Goal: Find specific page/section: Find specific page/section

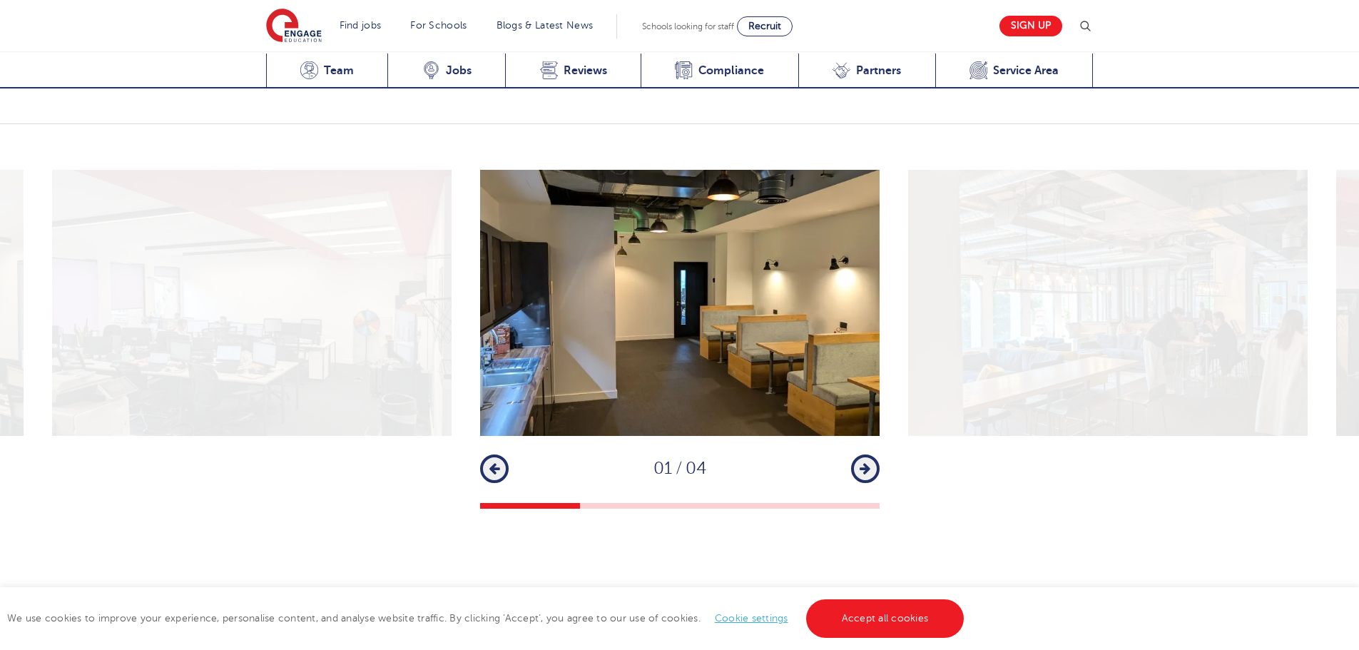
scroll to position [1712, 0]
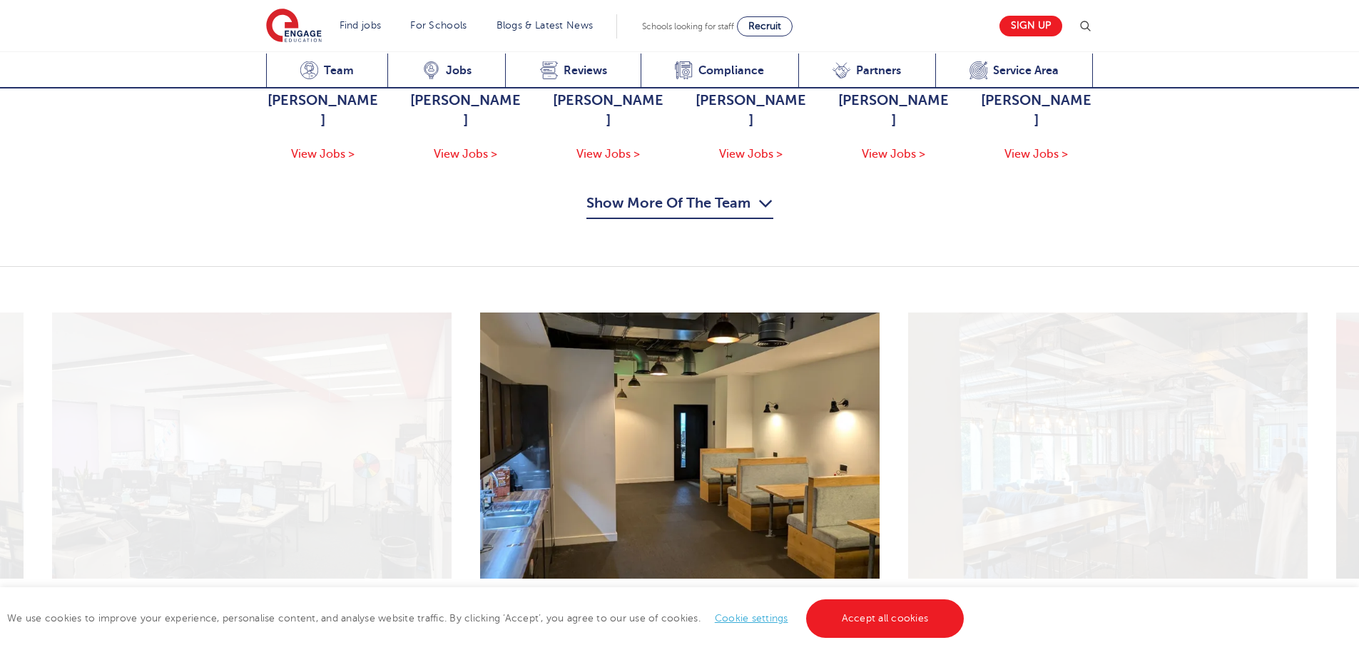
click at [696, 192] on button "Show More Of The Team" at bounding box center [679, 205] width 187 height 27
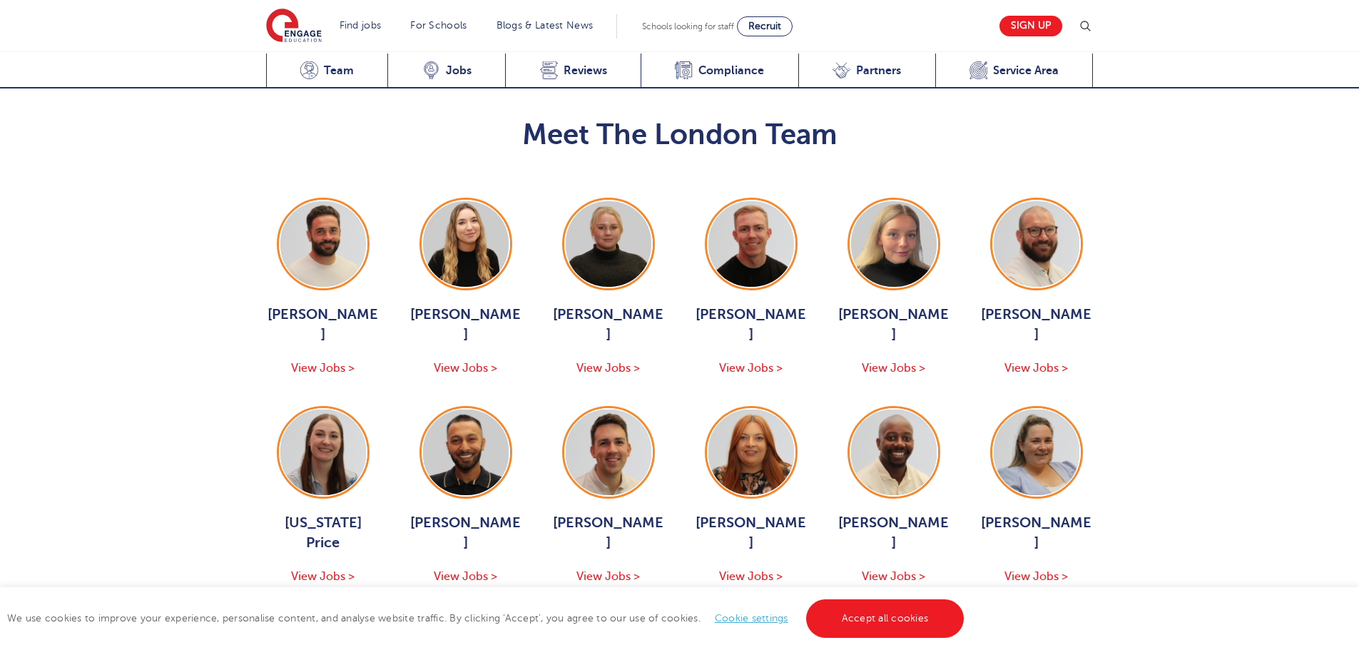
scroll to position [1426, 0]
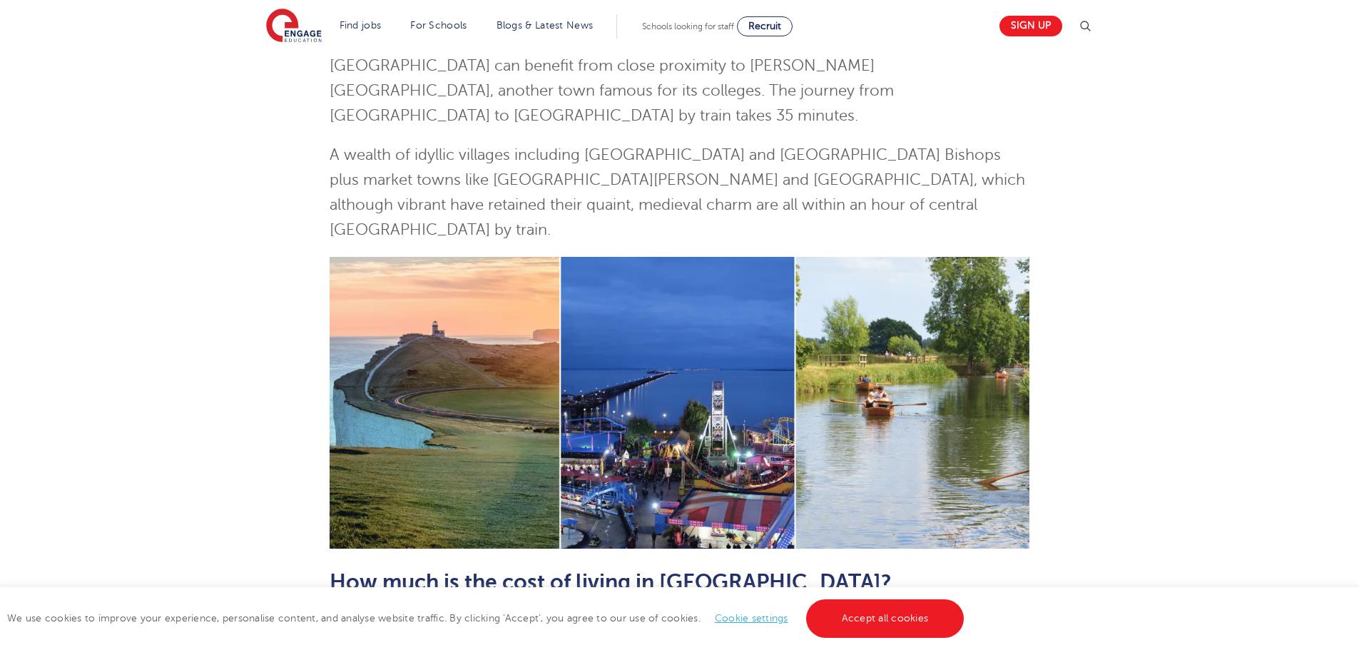
scroll to position [357, 0]
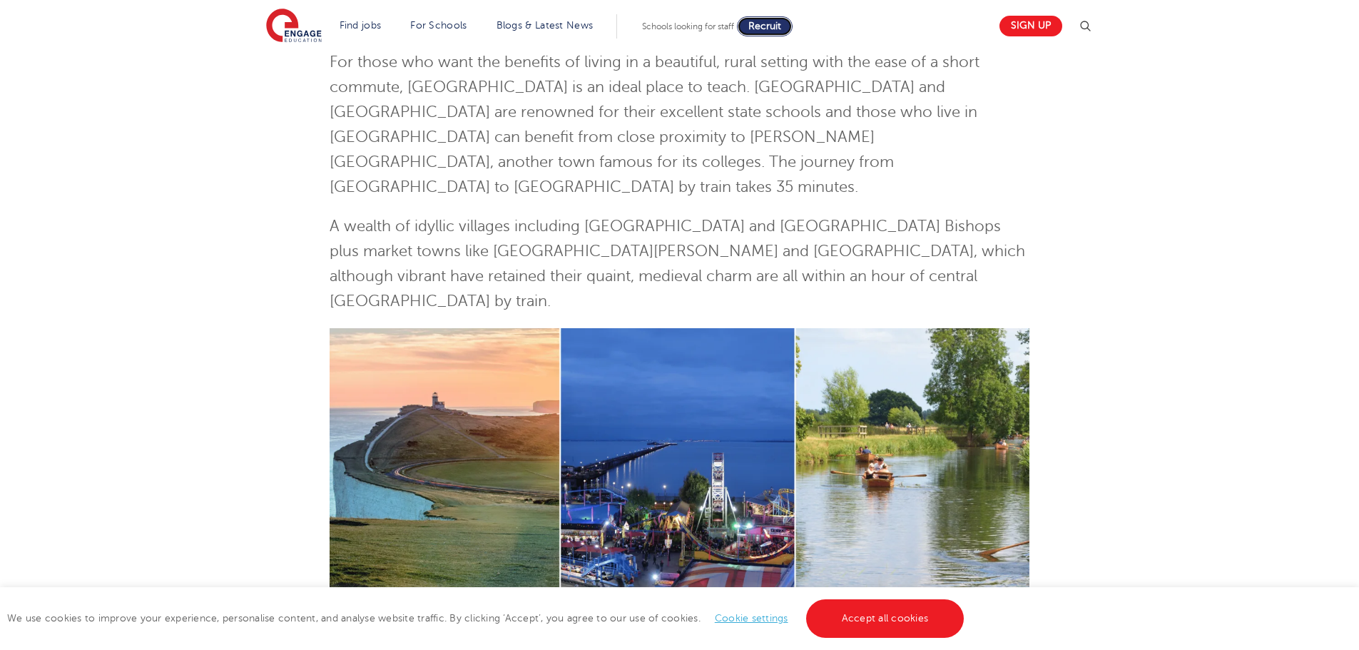
click at [761, 25] on span "Recruit" at bounding box center [764, 26] width 33 height 11
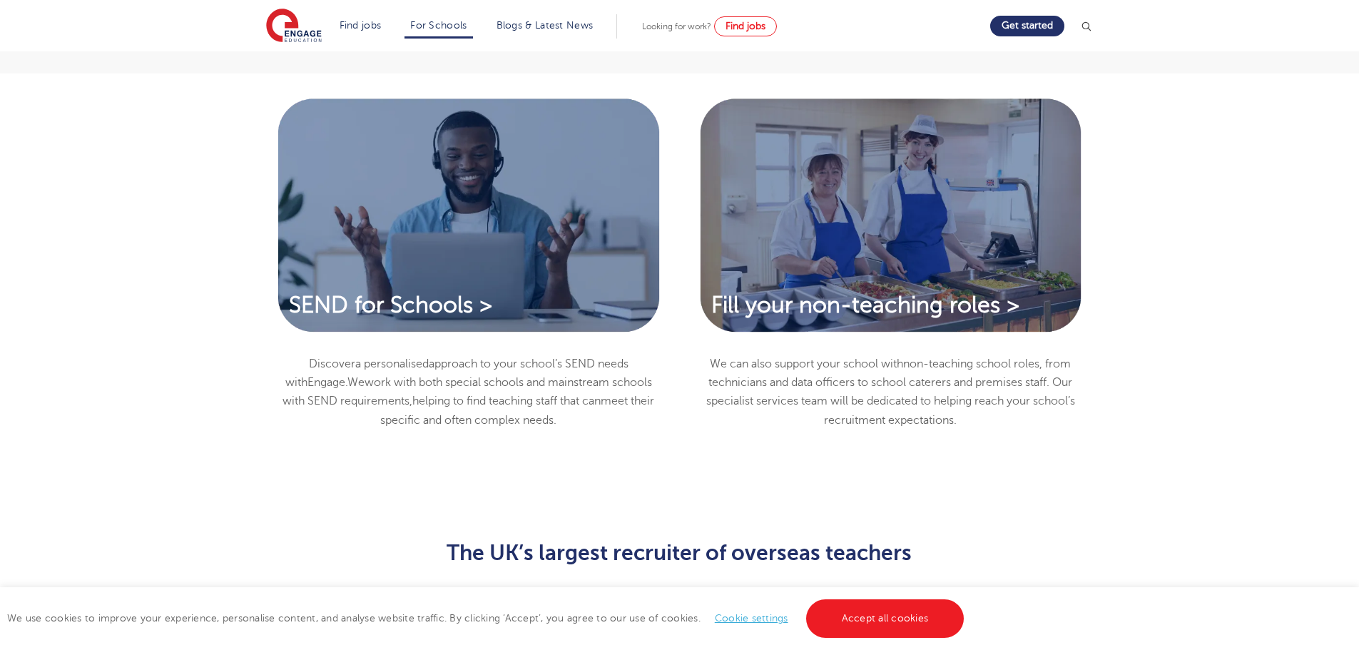
scroll to position [1141, 0]
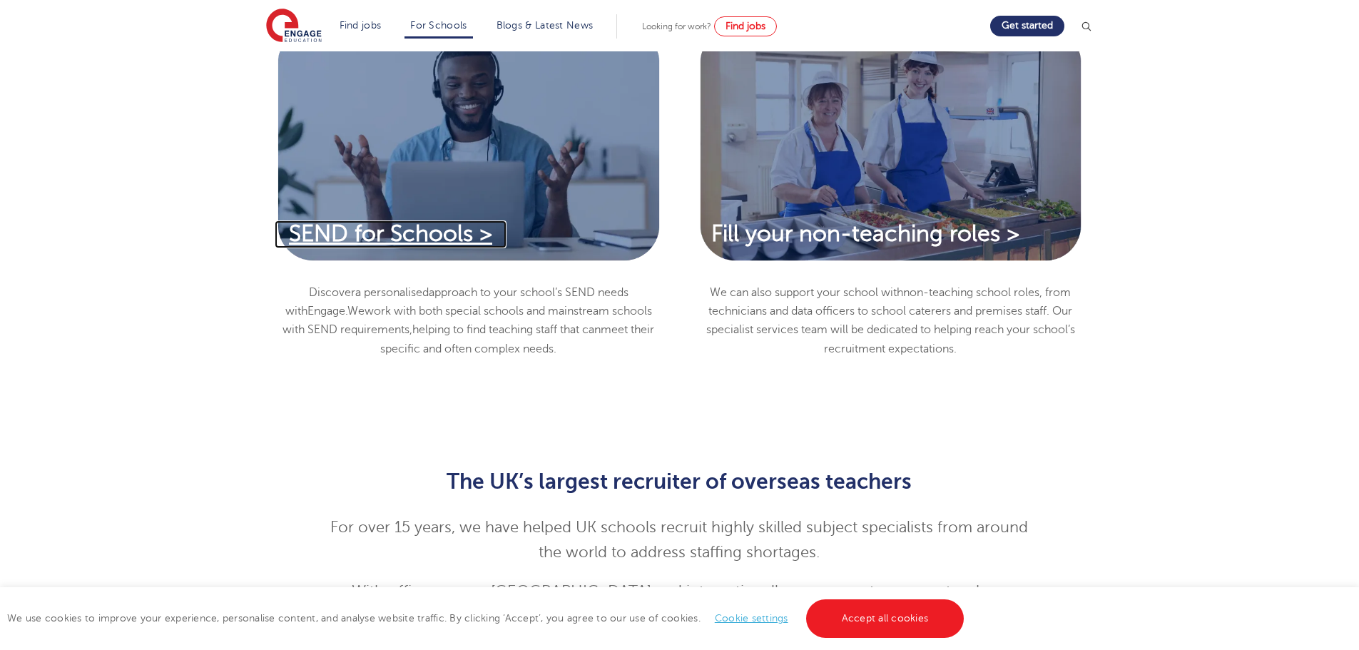
click at [443, 237] on span "SEND for Schools >" at bounding box center [390, 233] width 203 height 25
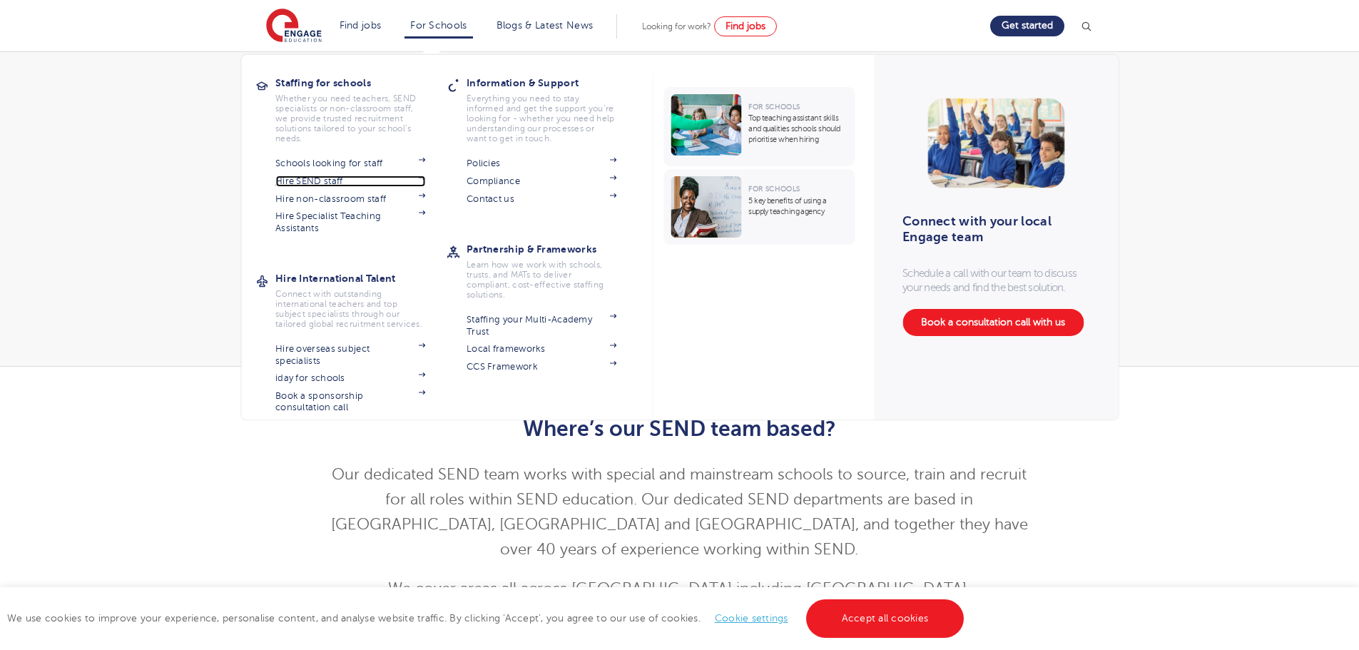
click at [344, 180] on link "Hire SEND staff" at bounding box center [350, 180] width 150 height 11
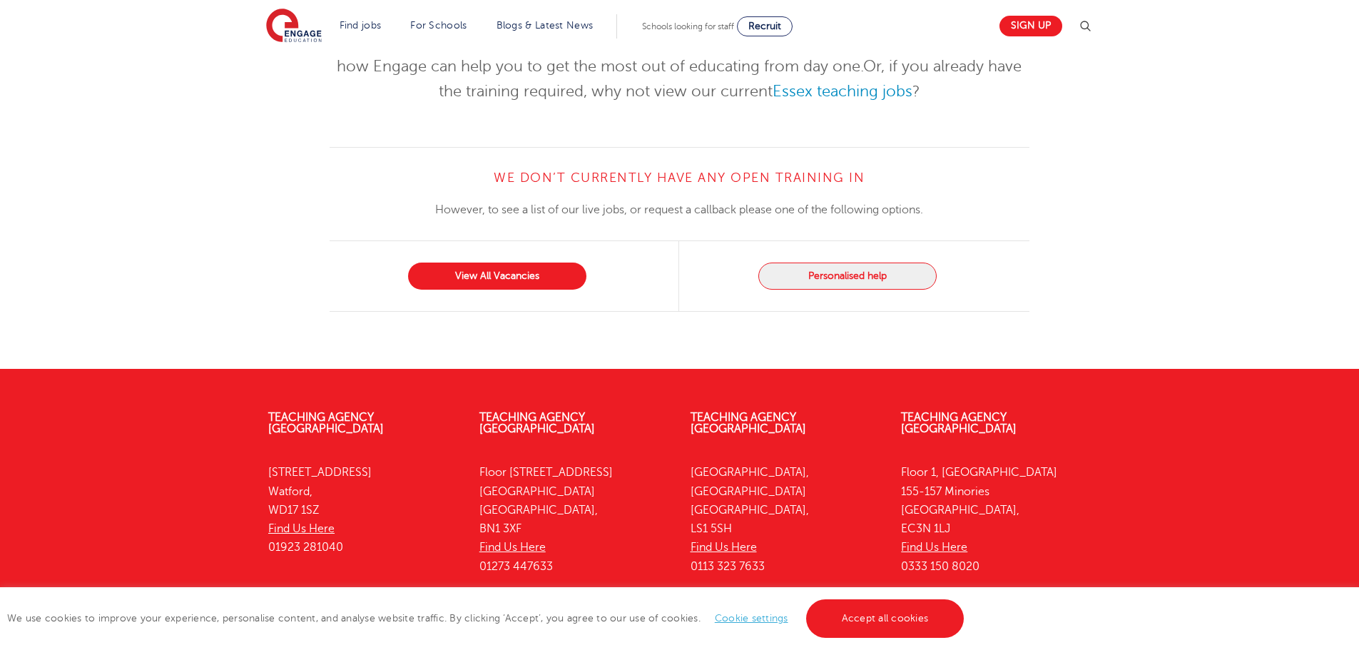
scroll to position [571, 0]
